Goal: Task Accomplishment & Management: Use online tool/utility

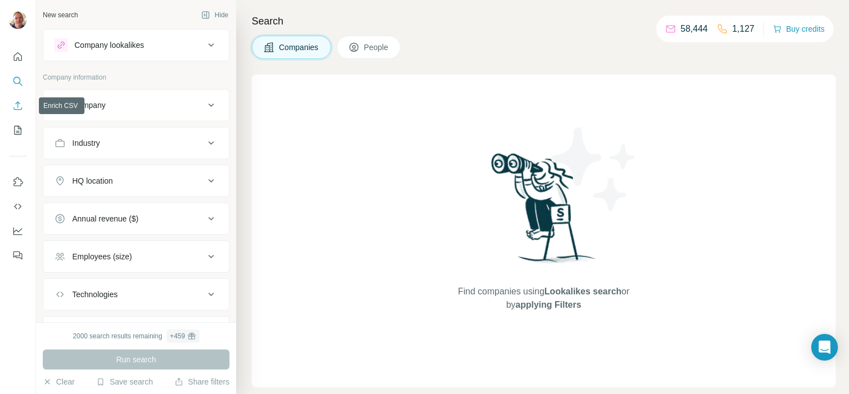
click at [19, 105] on icon "Enrich CSV" at bounding box center [17, 105] width 11 height 11
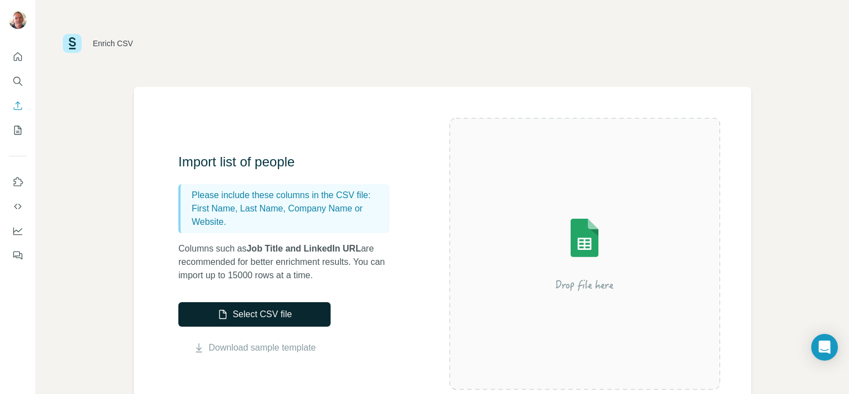
click at [249, 314] on button "Select CSV file" at bounding box center [254, 314] width 152 height 24
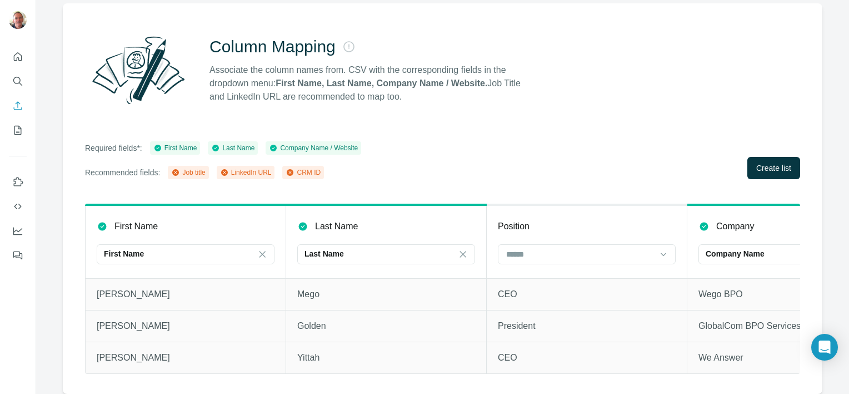
scroll to position [91, 0]
click at [764, 162] on span "Create list" at bounding box center [774, 167] width 35 height 11
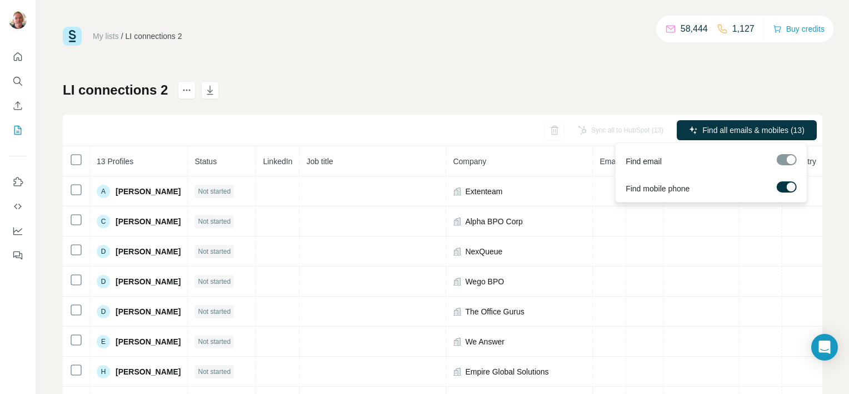
click at [779, 188] on label at bounding box center [787, 186] width 20 height 11
click at [756, 127] on span "Find all emails (13)" at bounding box center [773, 130] width 66 height 11
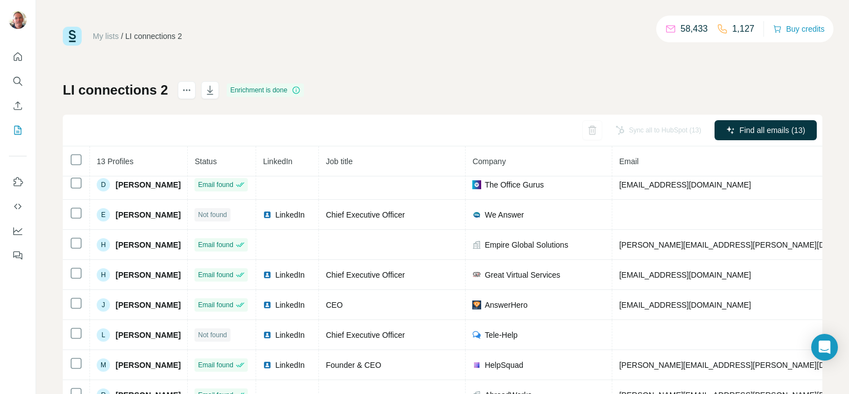
scroll to position [129, 0]
click at [207, 91] on icon "button" at bounding box center [210, 90] width 11 height 11
